Goal: Information Seeking & Learning: Find specific fact

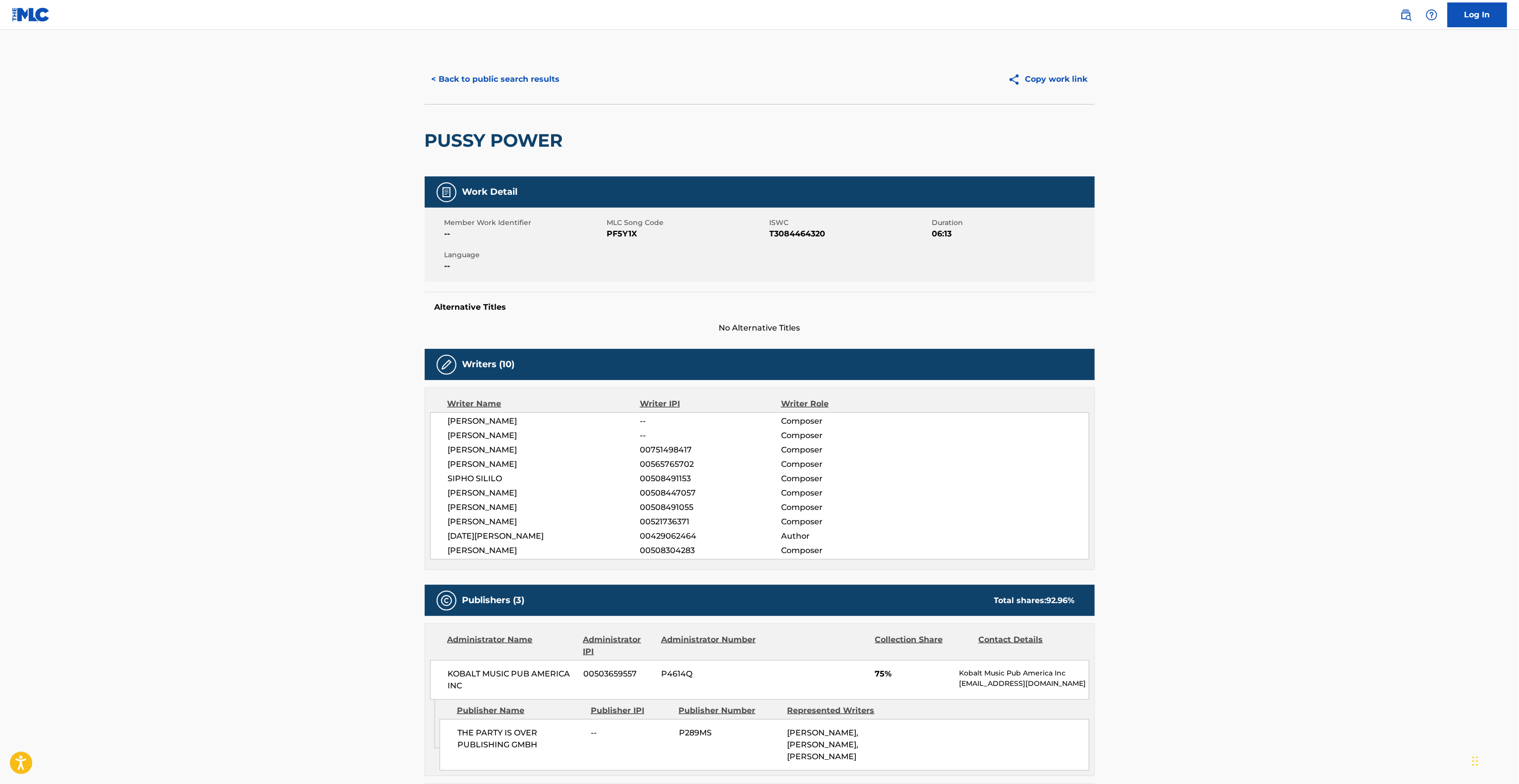
click at [525, 83] on button "< Back to public search results" at bounding box center [496, 79] width 142 height 25
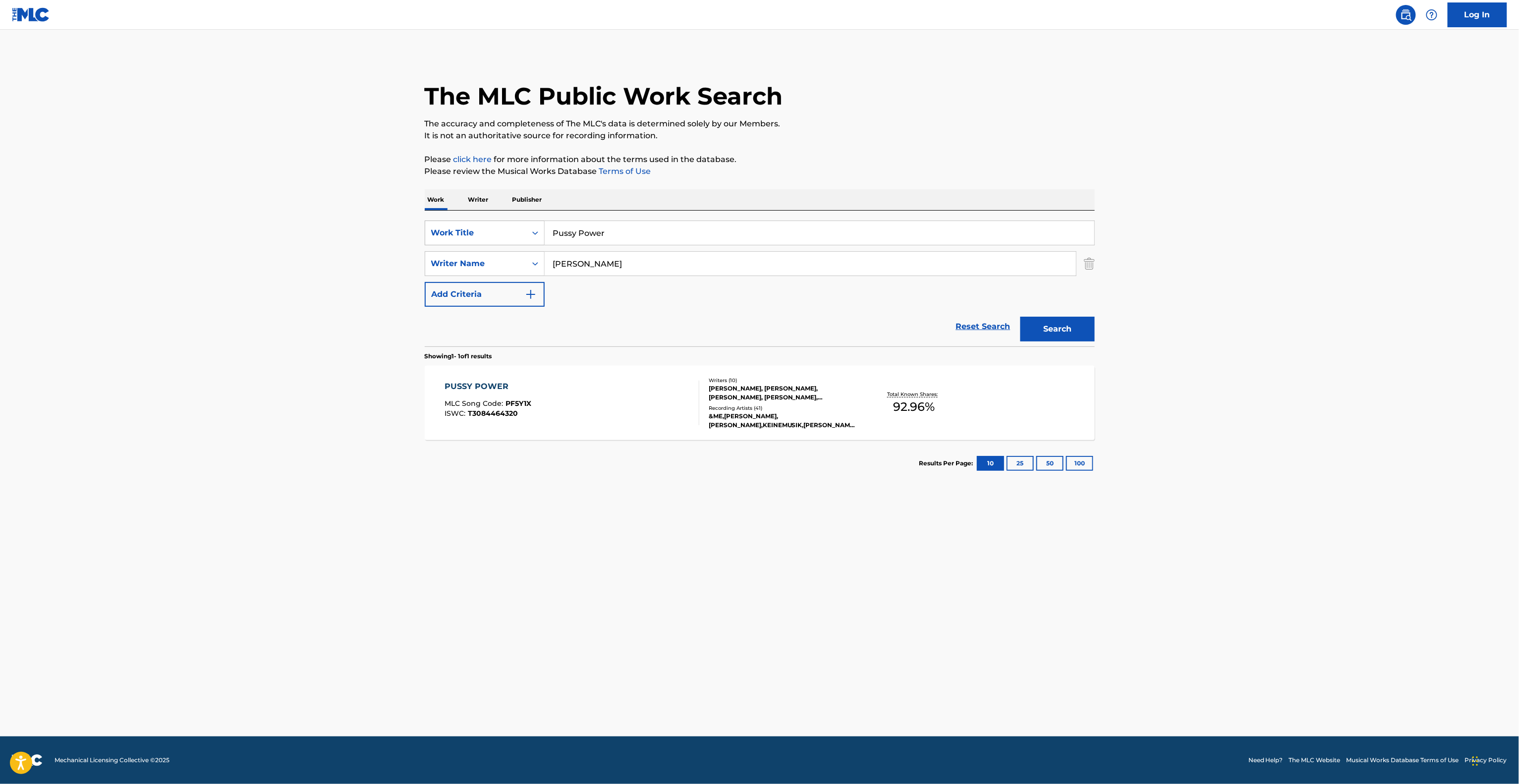
drag, startPoint x: 593, startPoint y: 227, endPoint x: 440, endPoint y: 232, distance: 153.1
click at [410, 204] on main "The MLC Public Work Search The accuracy and completeness of The MLC's data is d…" at bounding box center [760, 382] width 1519 height 706
paste input "It Serves Me Right To Suff"
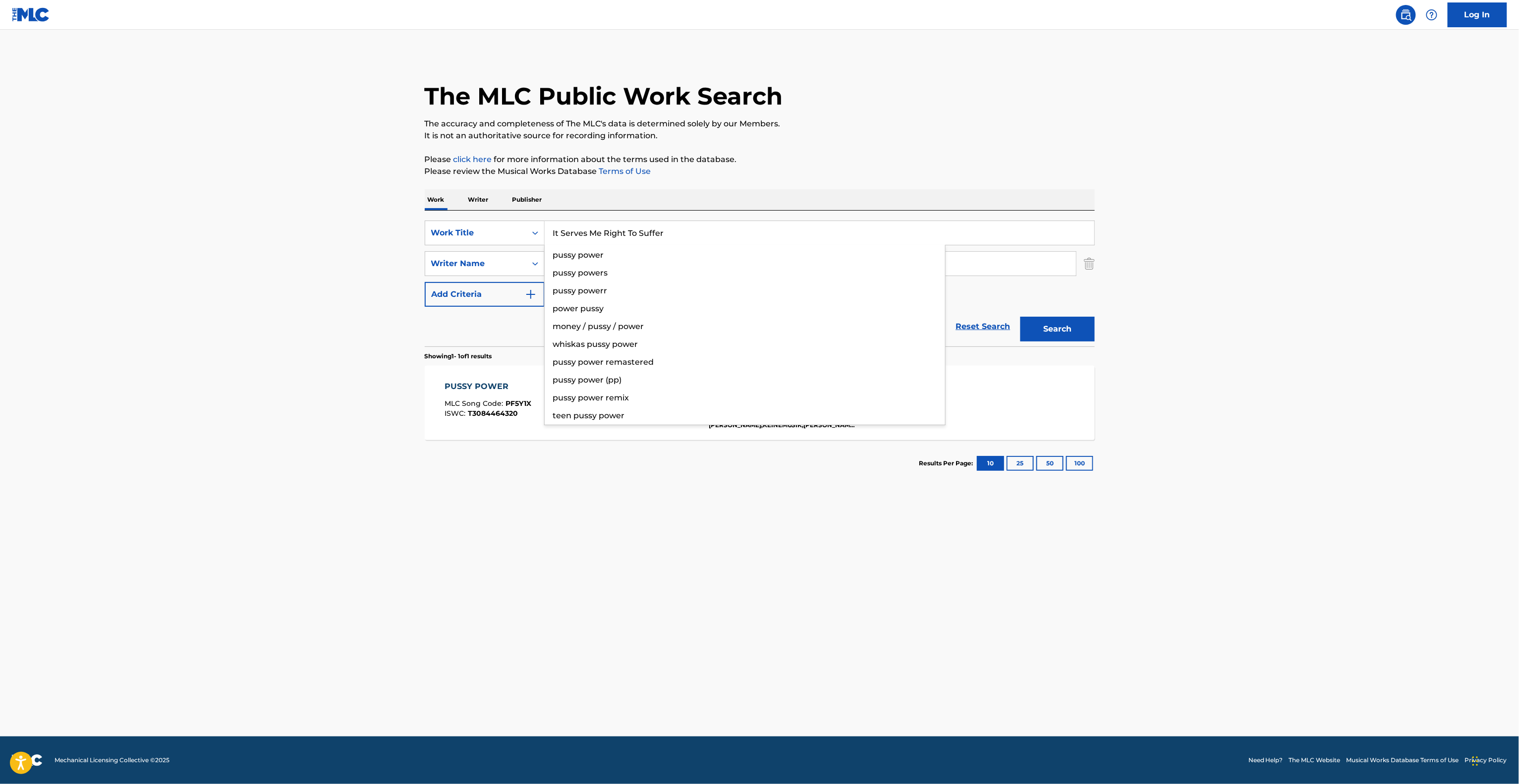
type input "It Serves Me Right To Suffer"
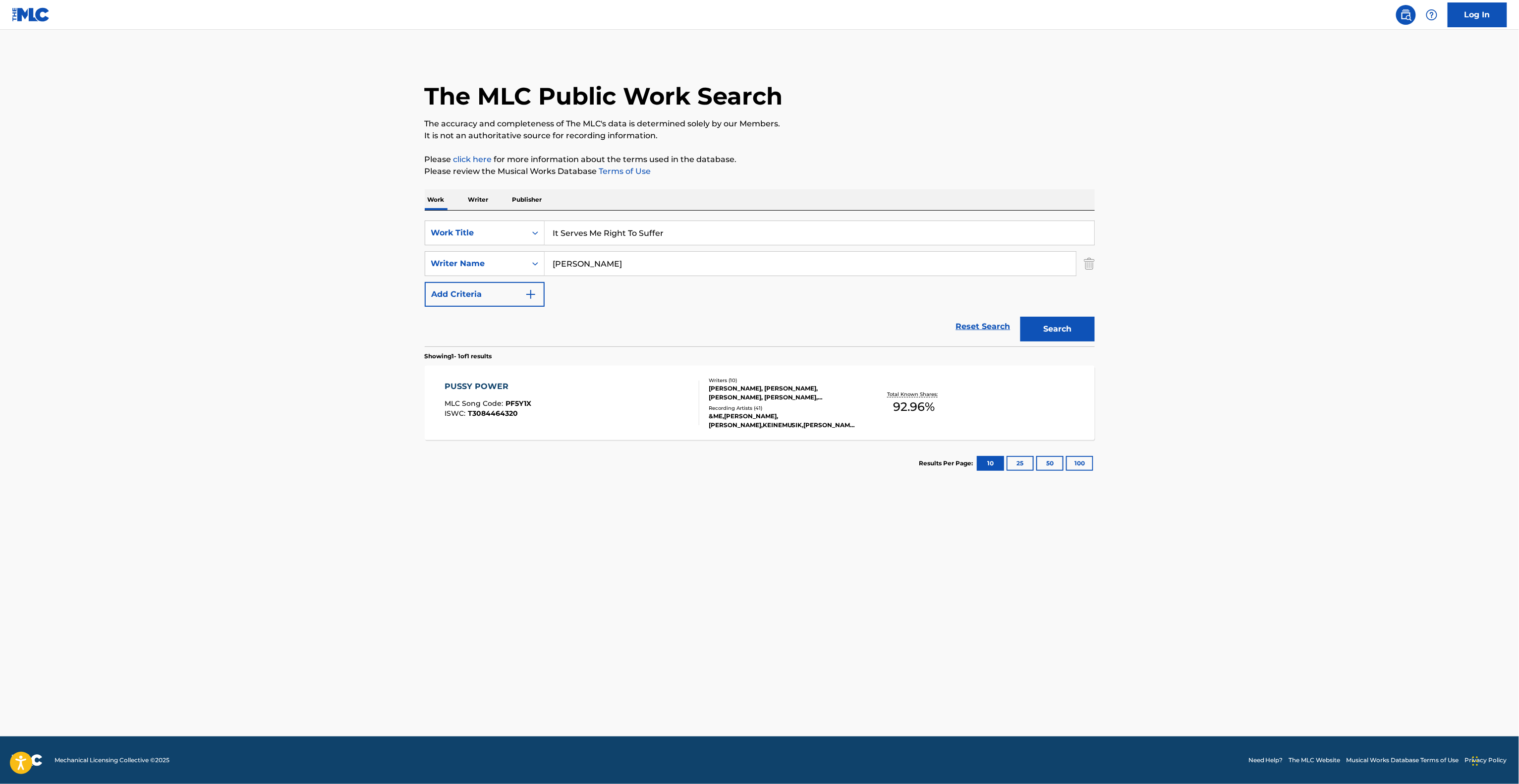
click at [230, 240] on main "The MLC Public Work Search The accuracy and completeness of The MLC's data is d…" at bounding box center [760, 382] width 1519 height 706
drag, startPoint x: 623, startPoint y: 265, endPoint x: 681, endPoint y: 285, distance: 61.4
click at [414, 241] on div "The MLC Public Work Search The accuracy and completeness of The MLC's data is d…" at bounding box center [760, 271] width 694 height 432
paste input "Hooker"
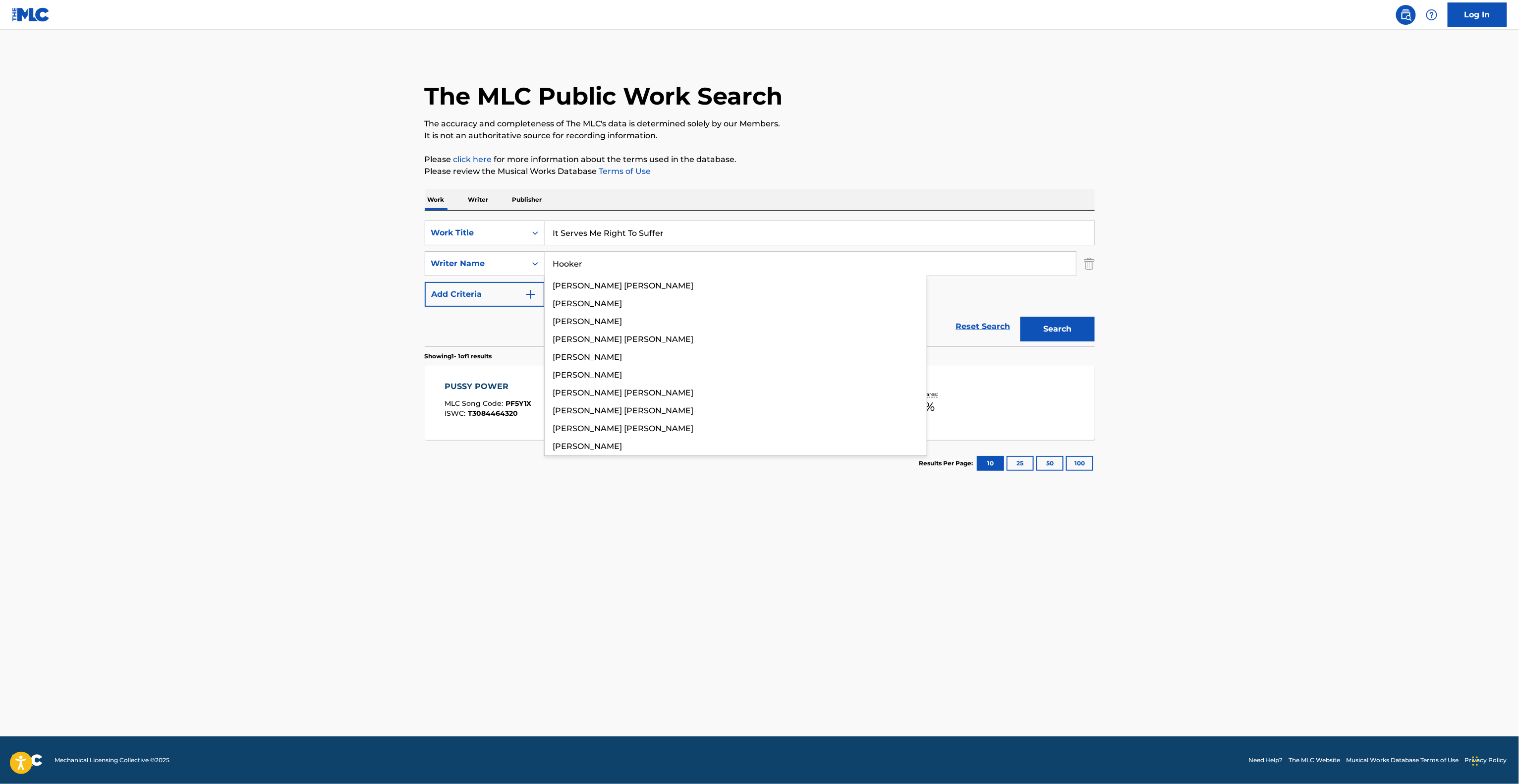
type input "Hooker"
click at [1073, 338] on button "Search" at bounding box center [1057, 329] width 74 height 25
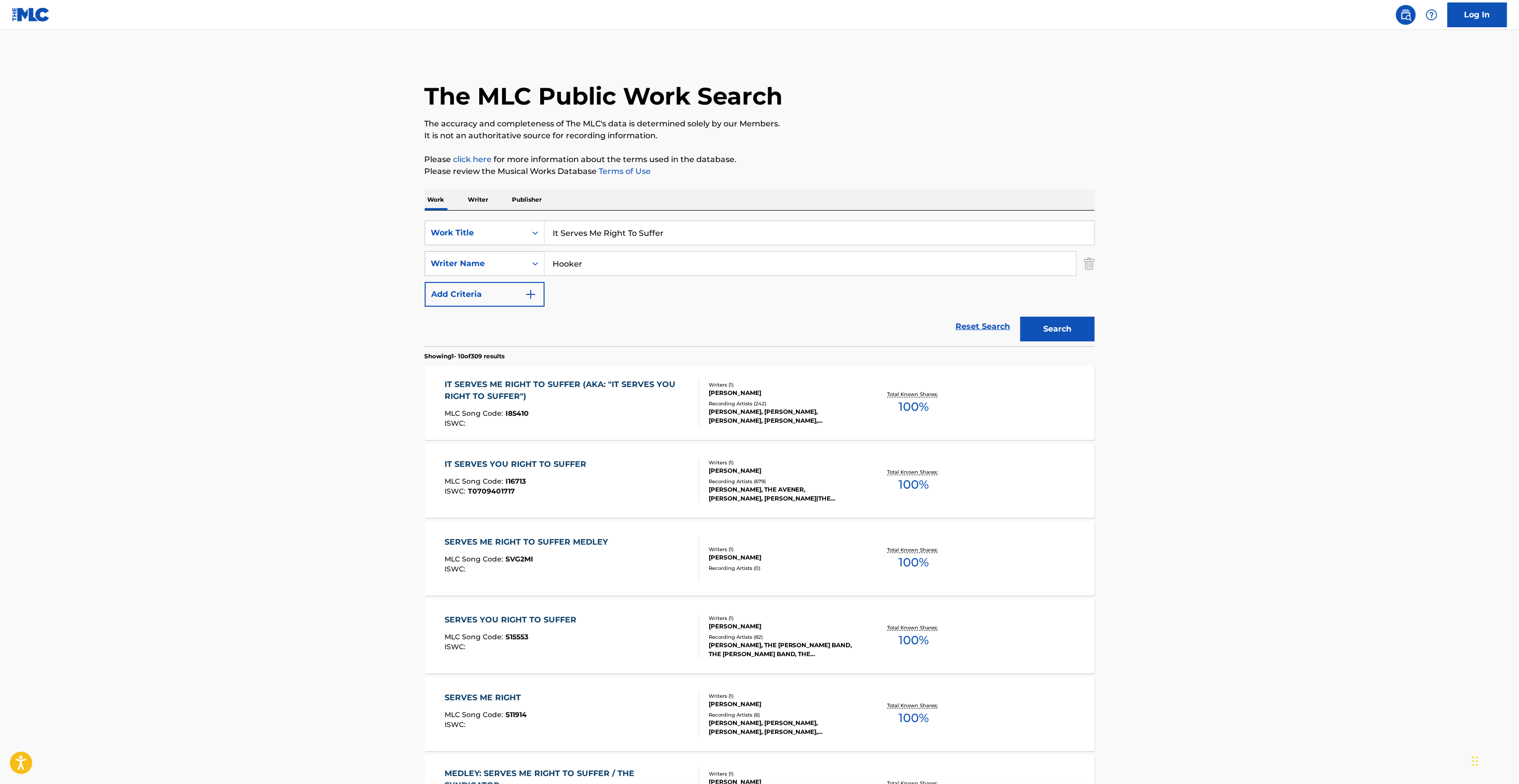
click at [492, 377] on div "IT SERVES ME RIGHT TO SUFFER (AKA: "IT SERVES YOU RIGHT TO SUFFER") MLC Song Co…" at bounding box center [760, 403] width 670 height 74
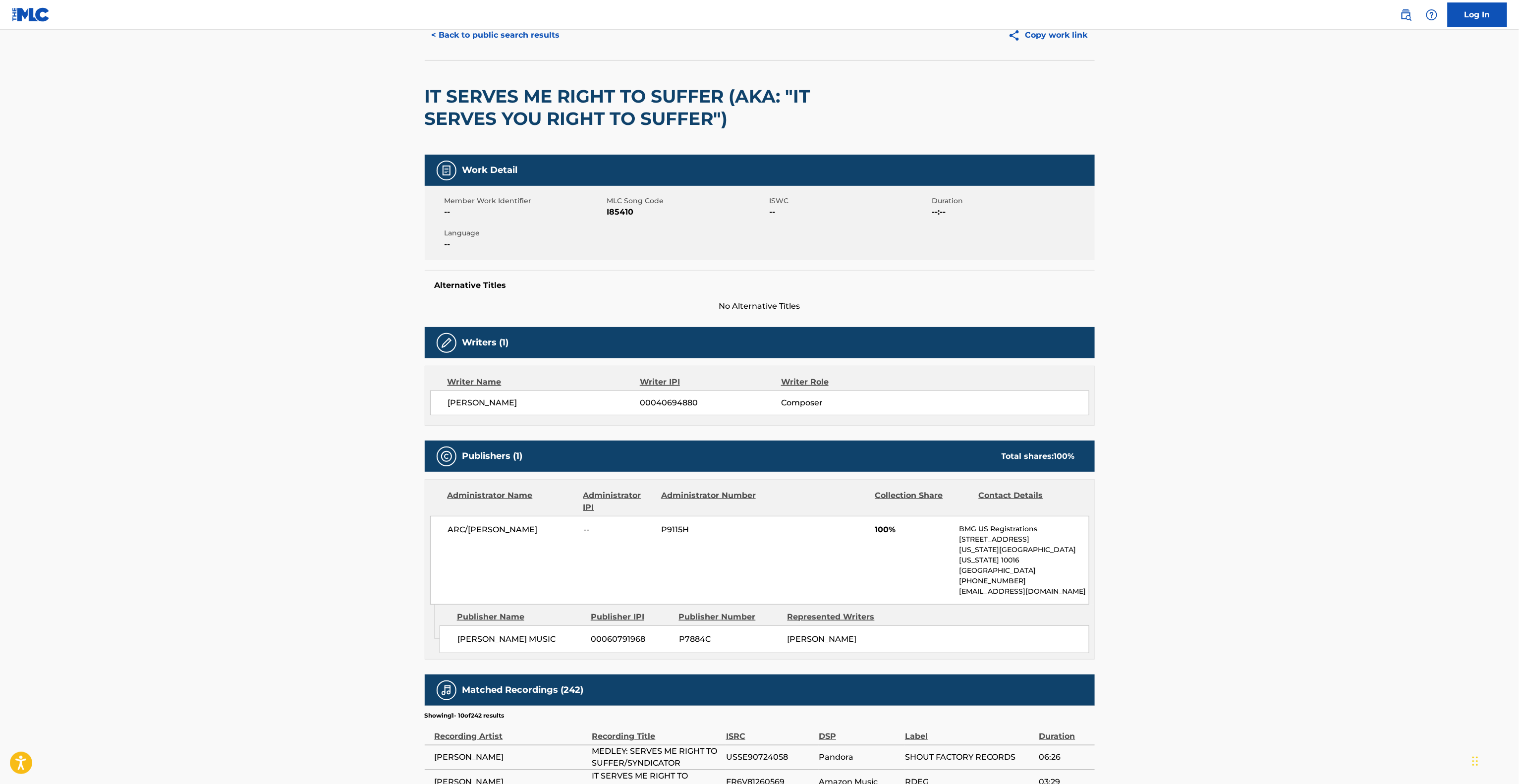
scroll to position [83, 0]
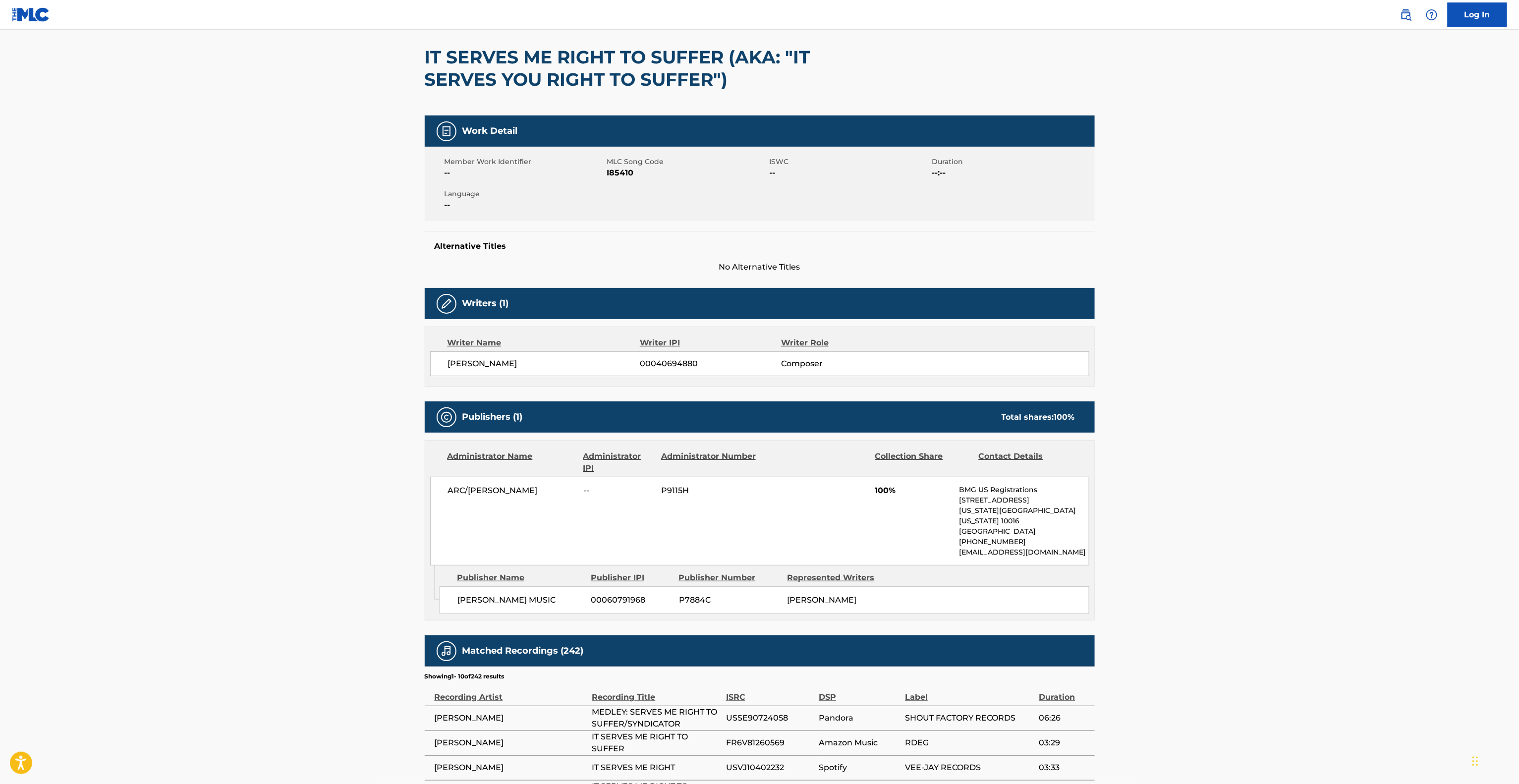
click at [1122, 429] on main "< Back to public search results Copy work link IT SERVES ME RIGHT TO SUFFER (AK…" at bounding box center [760, 475] width 1519 height 1058
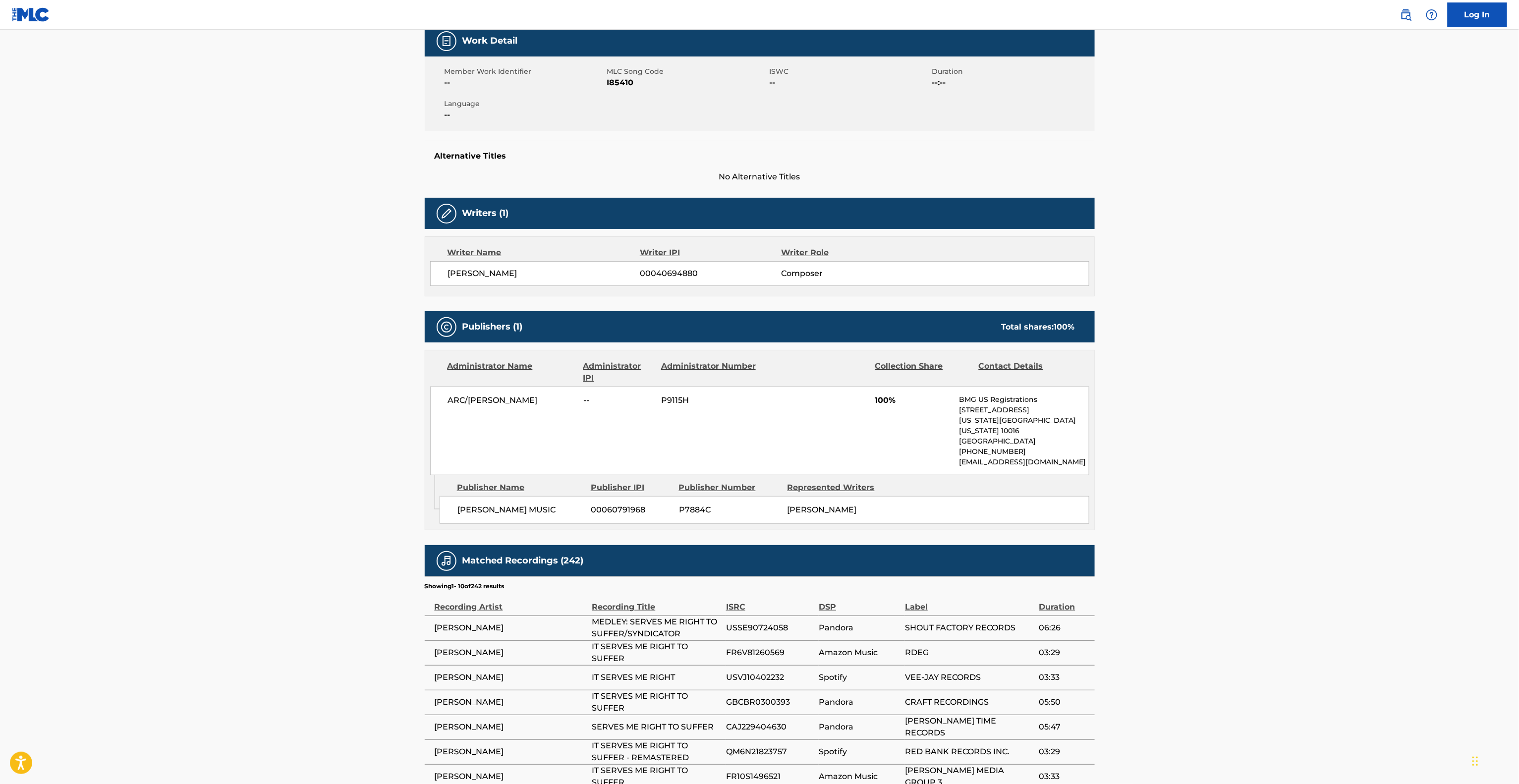
scroll to position [344, 0]
